Goal: Navigation & Orientation: Find specific page/section

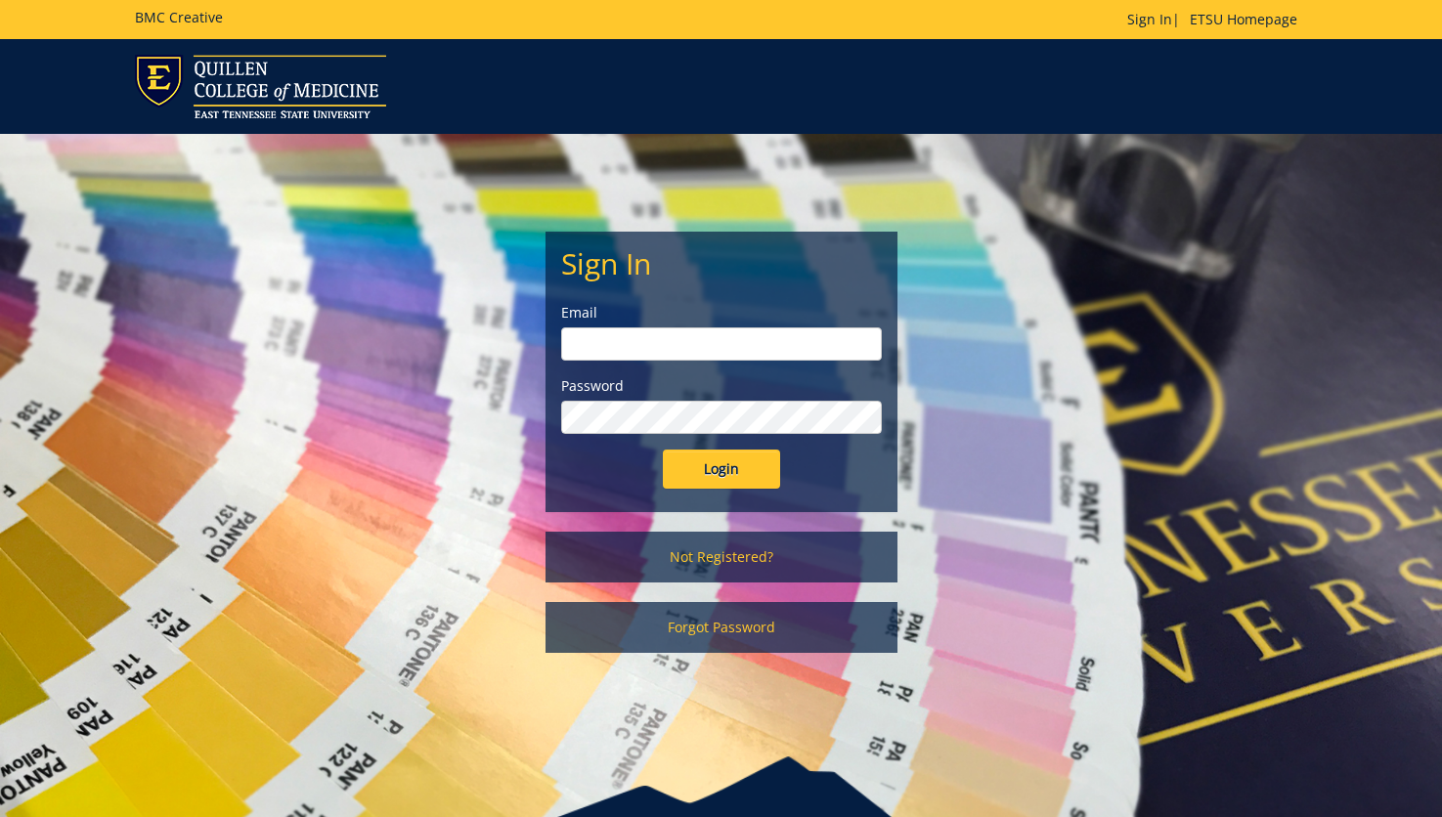
type input "[EMAIL_ADDRESS][DOMAIN_NAME]"
click at [726, 470] on input "Login" at bounding box center [721, 469] width 117 height 39
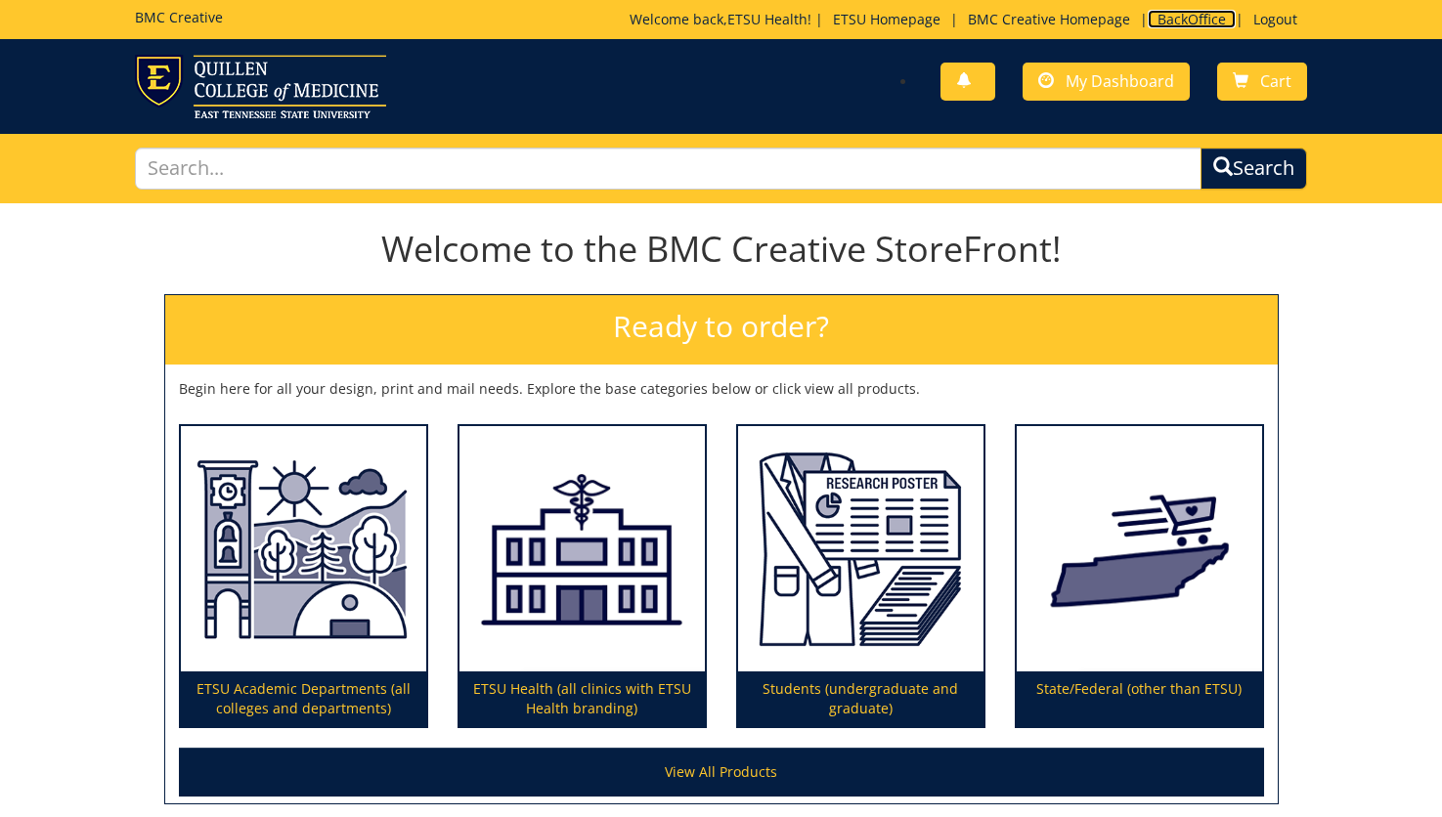
click at [1188, 13] on link "BackOffice" at bounding box center [1192, 19] width 88 height 19
